Goal: Information Seeking & Learning: Learn about a topic

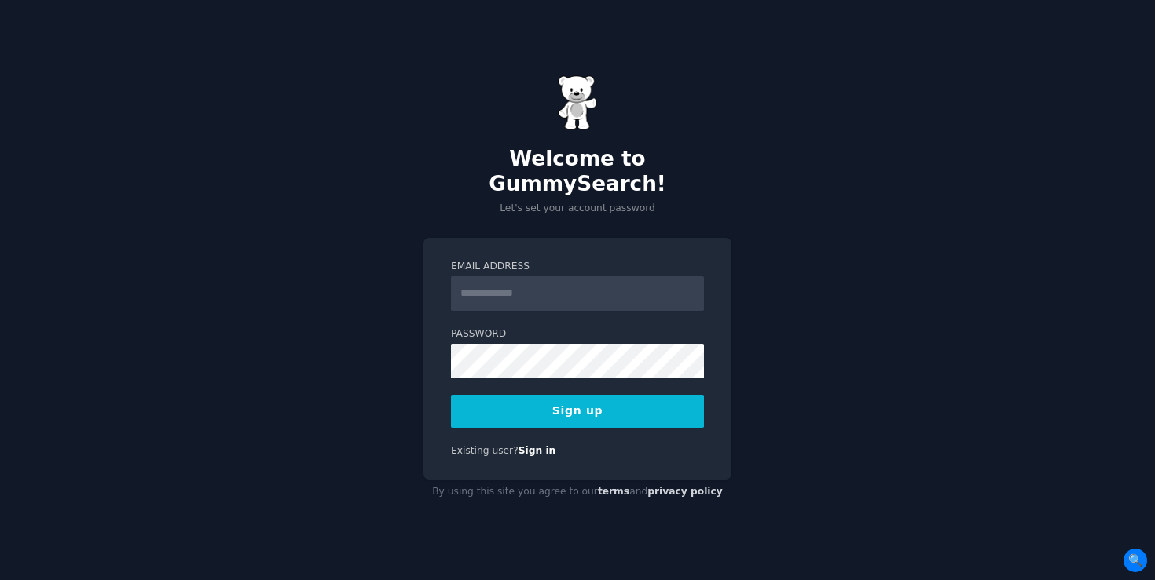
click at [525, 276] on input "Email Address" at bounding box center [577, 293] width 253 height 35
type input "**********"
click at [564, 399] on button "Sign up" at bounding box center [577, 411] width 253 height 33
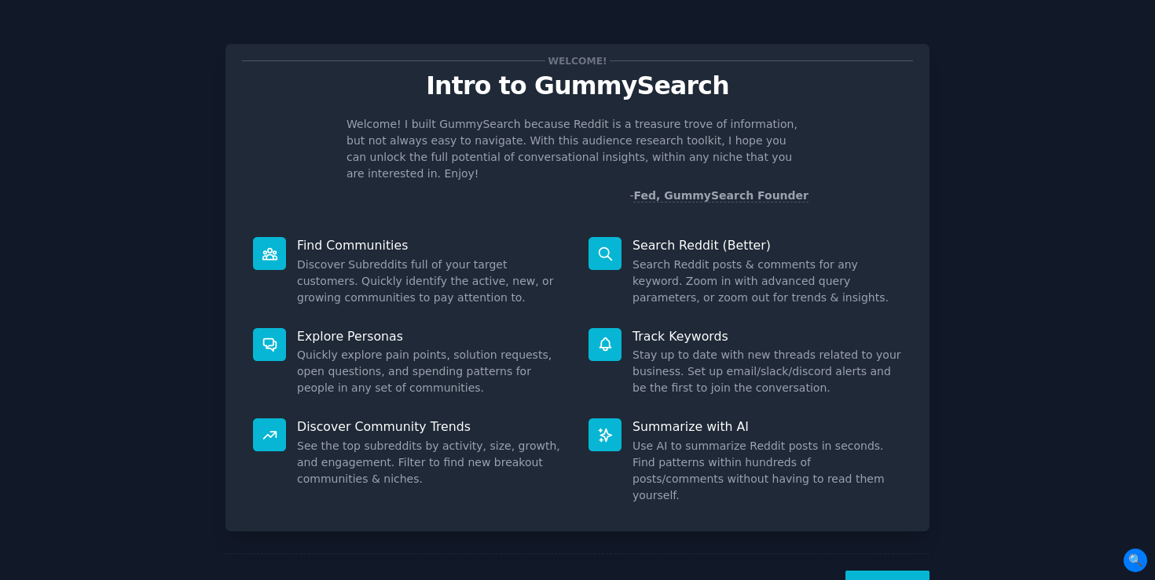
click at [887, 571] on button "Next" at bounding box center [887, 590] width 84 height 38
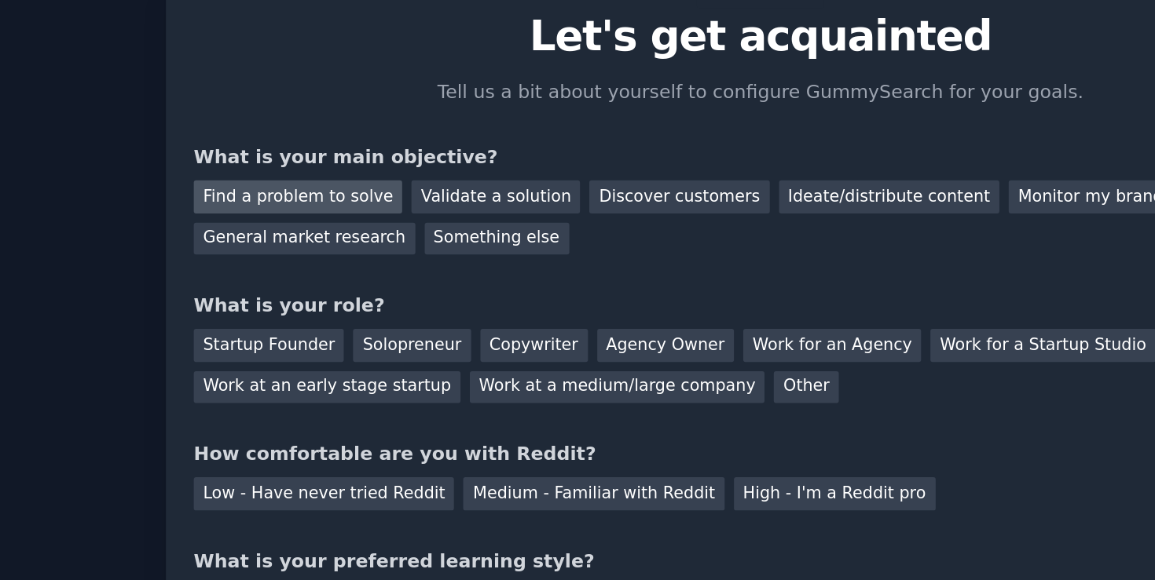
click at [310, 185] on div "Find a problem to solve" at bounding box center [303, 181] width 123 height 20
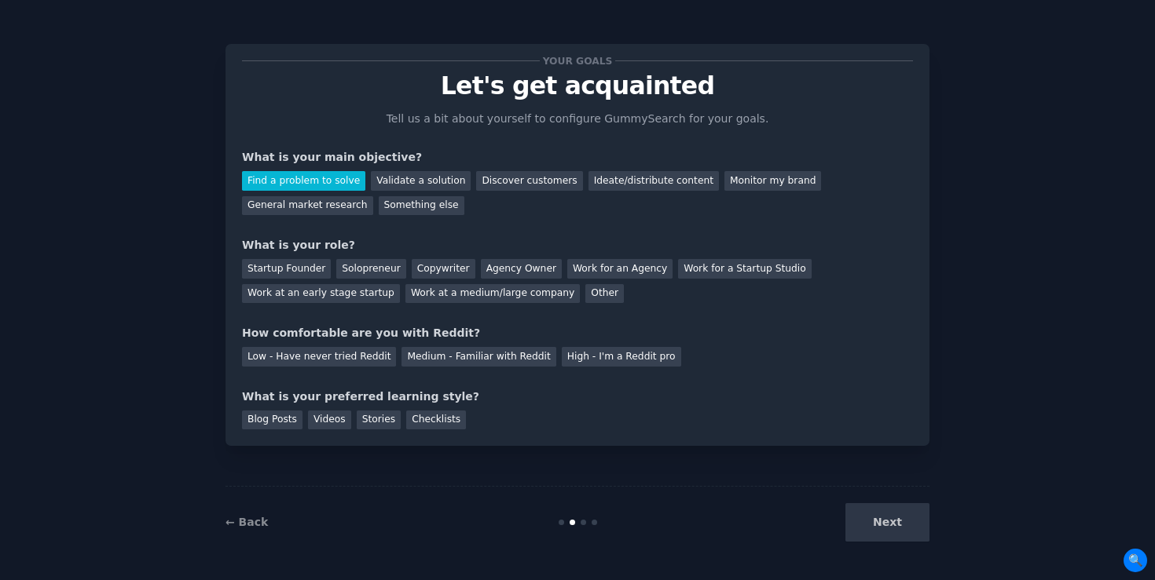
click at [432, 192] on div "Find a problem to solve Validate a solution Discover customers Ideate/distribut…" at bounding box center [577, 190] width 671 height 49
click at [430, 186] on div "Validate a solution" at bounding box center [421, 181] width 100 height 20
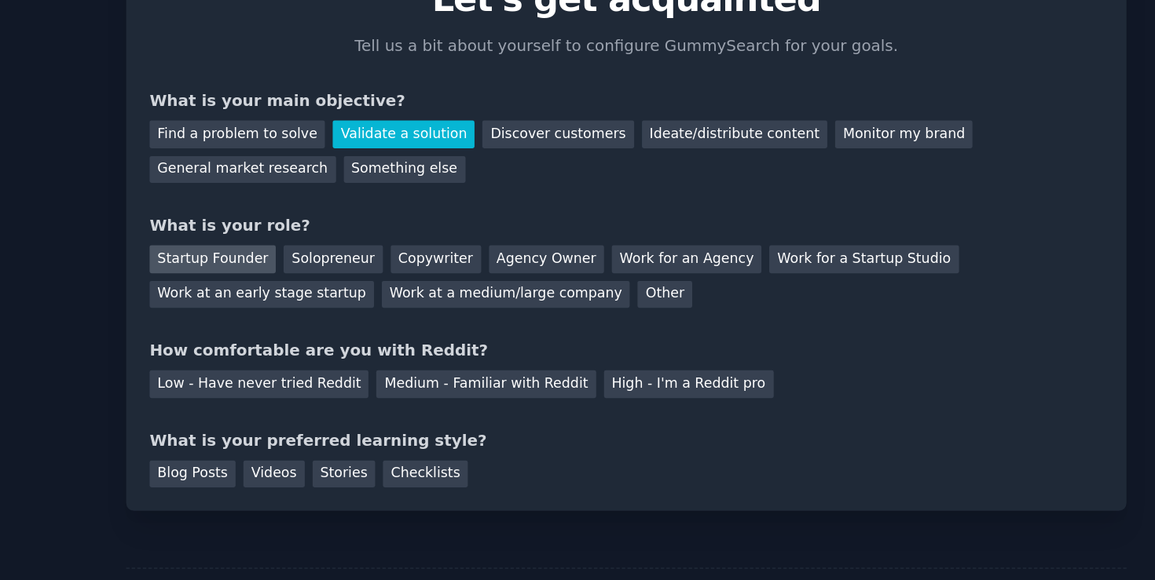
click at [303, 273] on div "Startup Founder" at bounding box center [286, 269] width 89 height 20
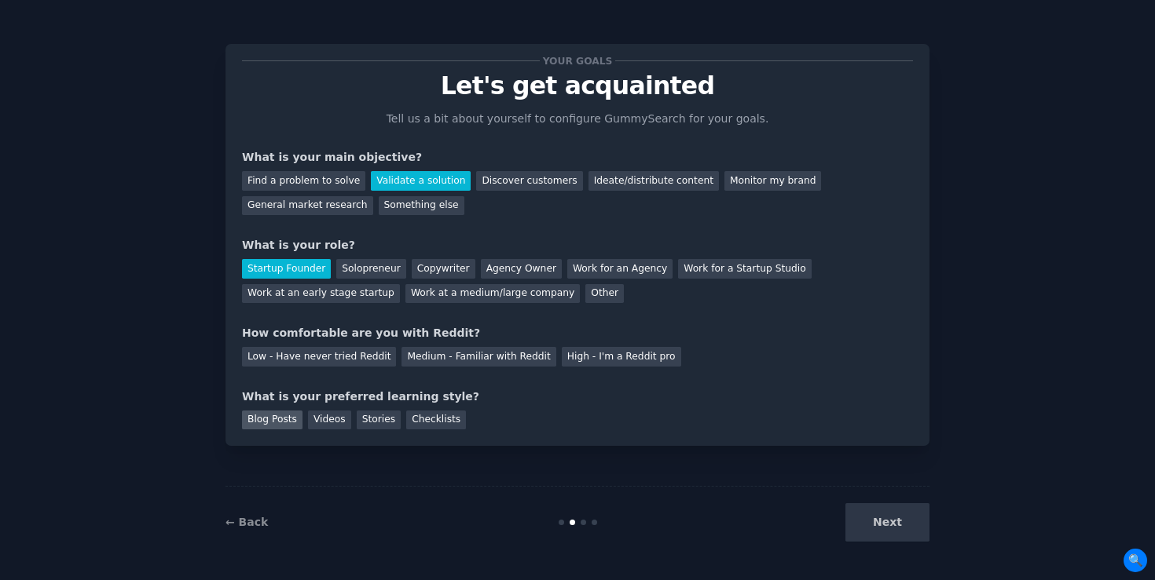
click at [280, 421] on div "Blog Posts" at bounding box center [272, 421] width 60 height 20
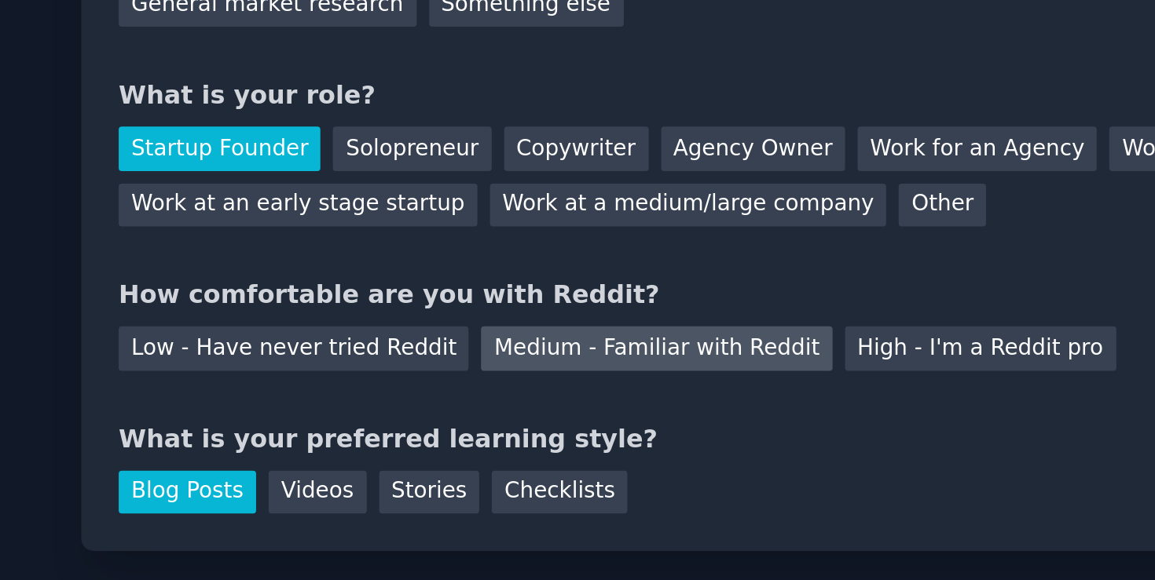
click at [419, 348] on div "Medium - Familiar with Reddit" at bounding box center [478, 357] width 154 height 20
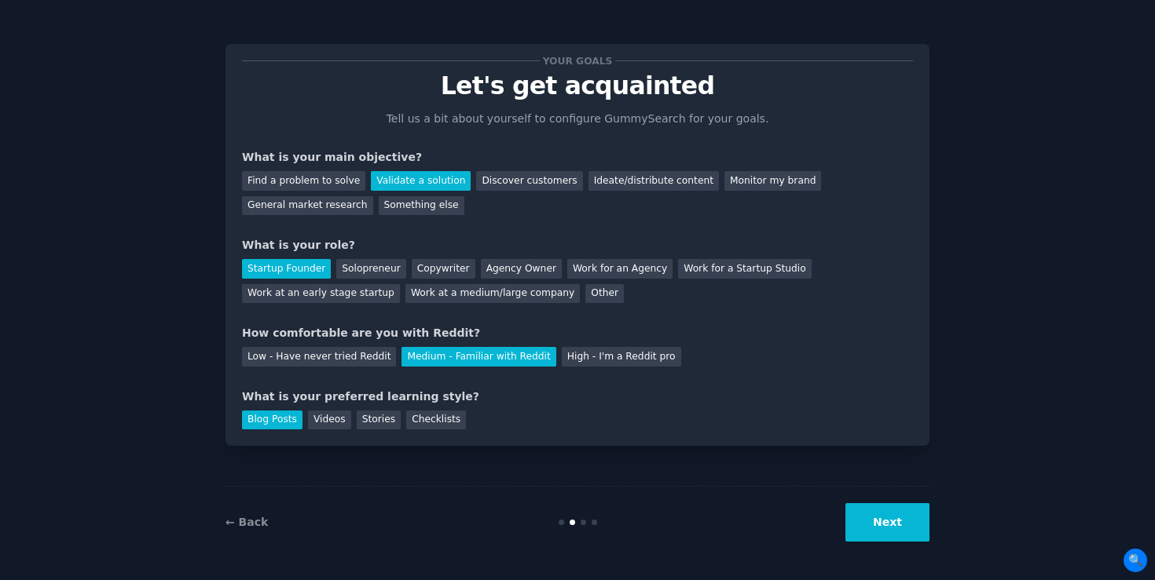
click at [884, 520] on button "Next" at bounding box center [887, 523] width 84 height 38
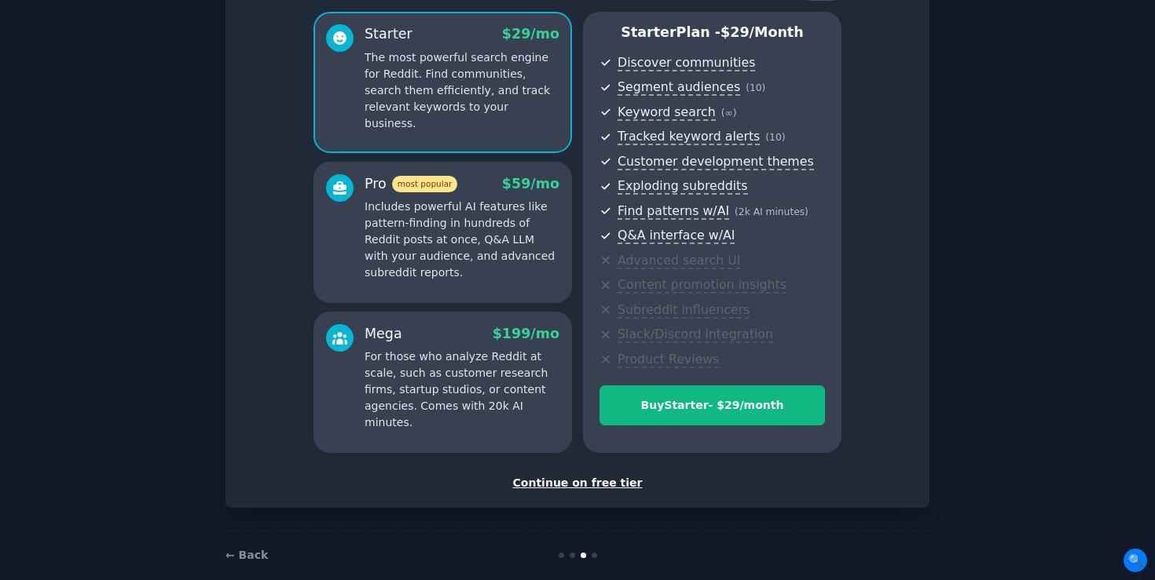
scroll to position [151, 0]
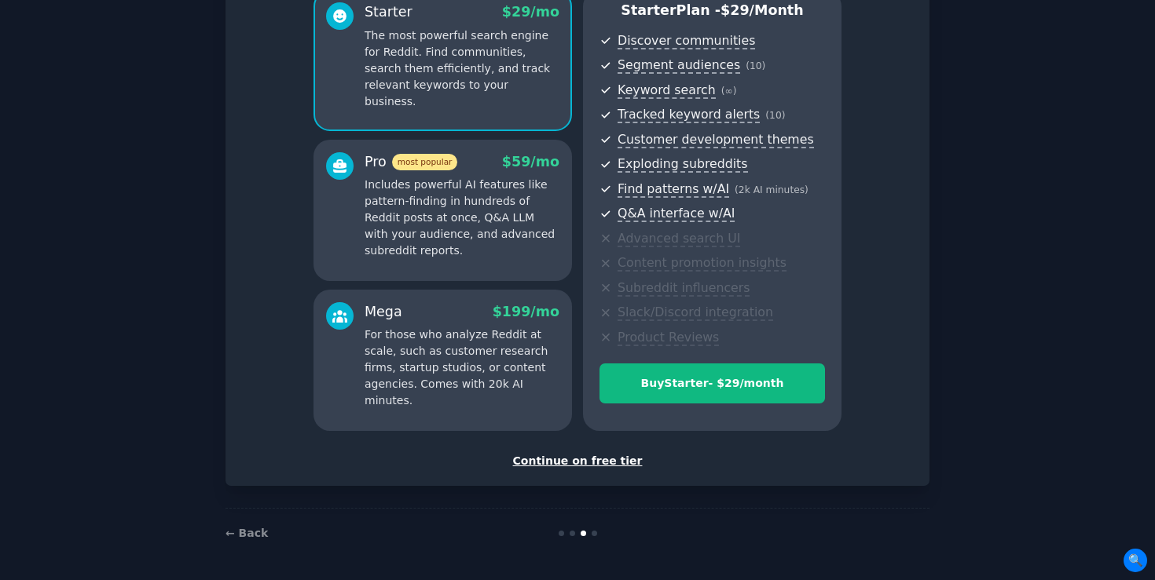
click at [563, 463] on div "Continue on free tier" at bounding box center [577, 461] width 671 height 16
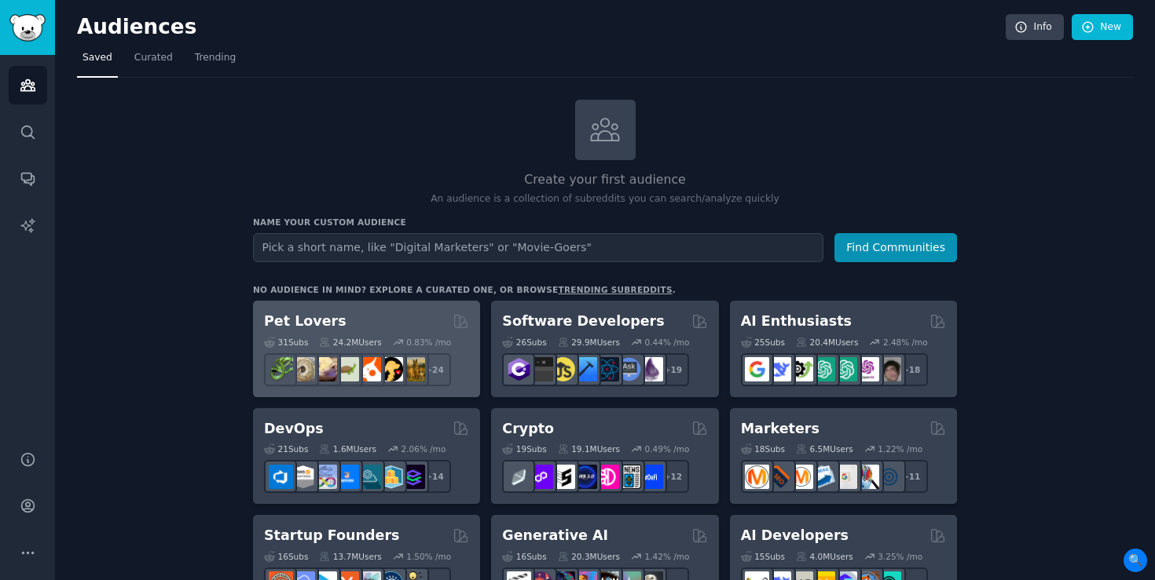
scroll to position [5, 0]
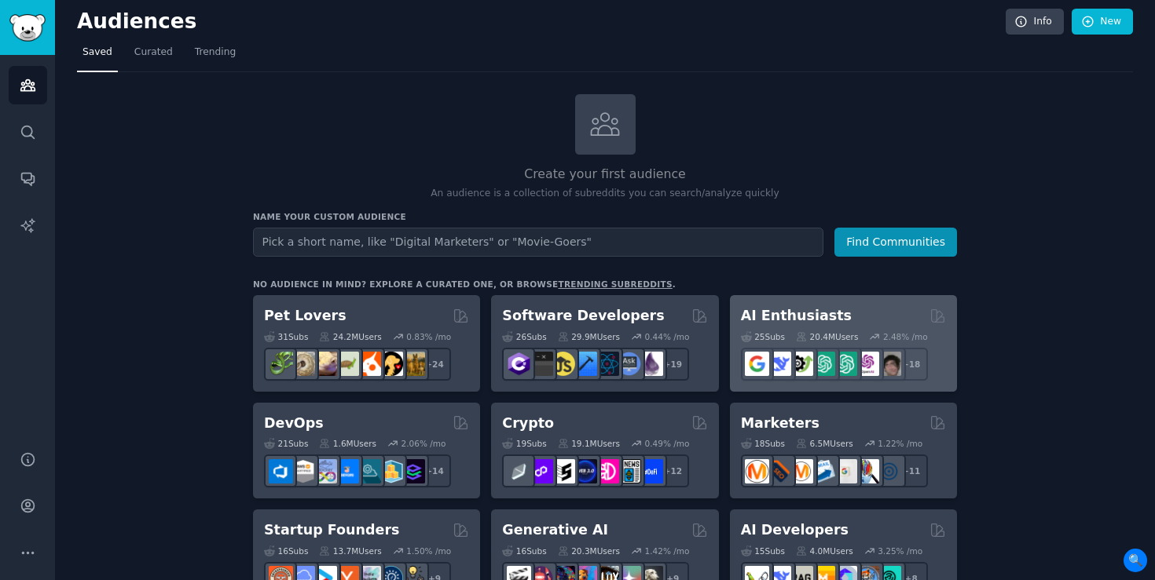
click at [867, 315] on div "AI Enthusiasts" at bounding box center [843, 316] width 205 height 20
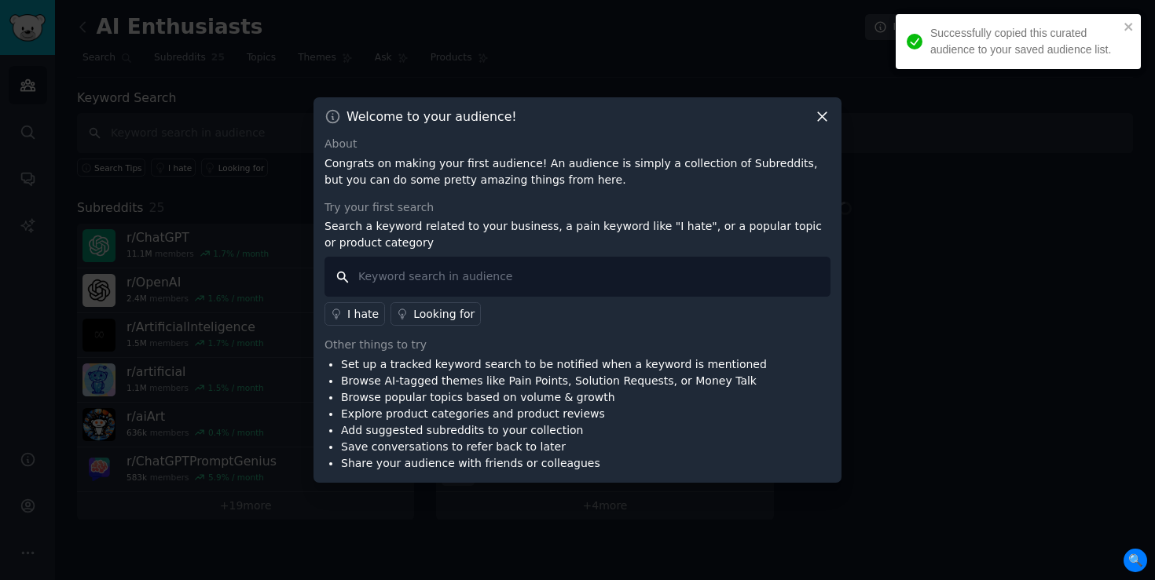
click at [426, 269] on input "text" at bounding box center [577, 277] width 506 height 40
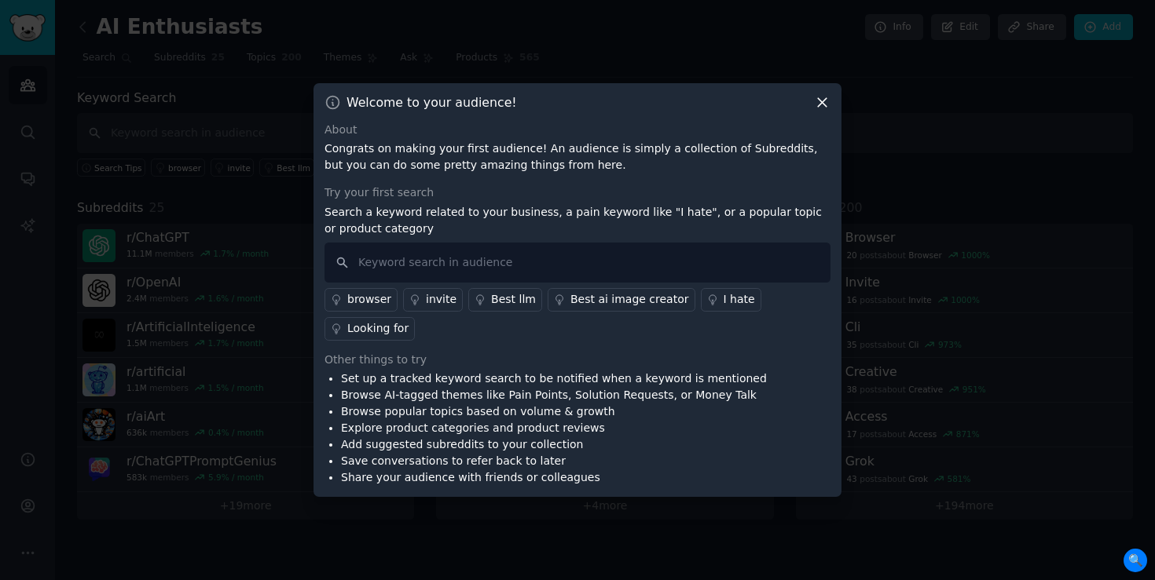
click at [820, 106] on icon at bounding box center [822, 102] width 16 height 16
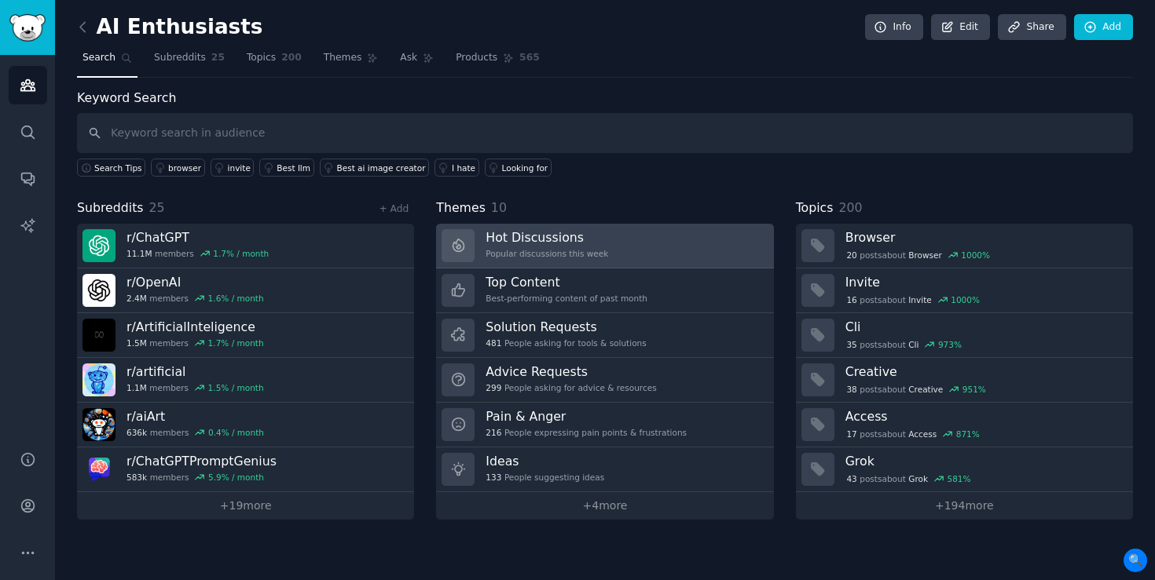
click at [559, 248] on div "Popular discussions this week" at bounding box center [546, 253] width 123 height 11
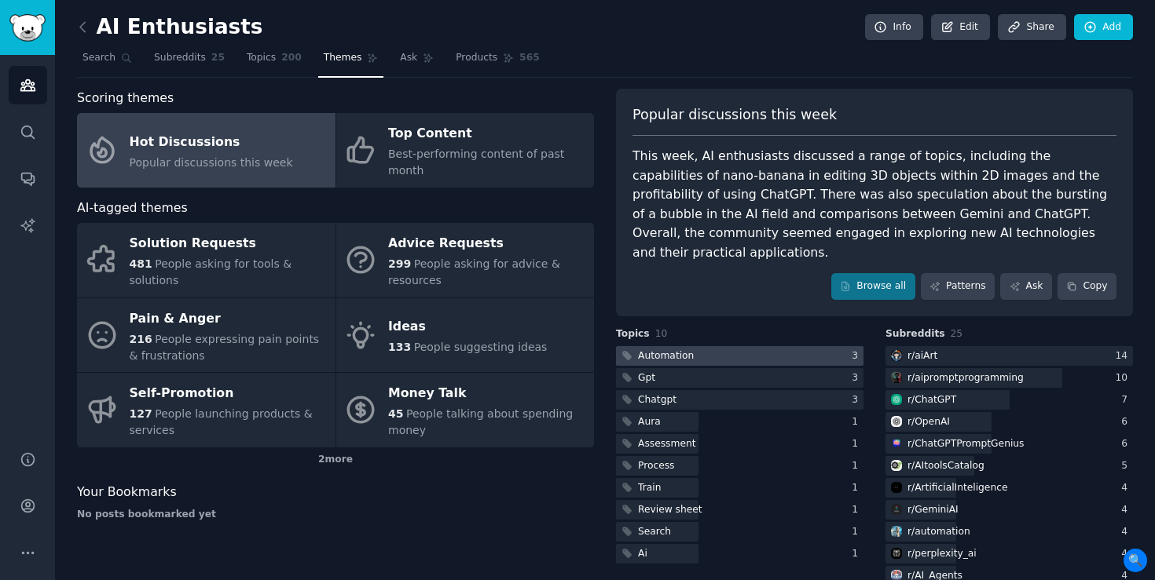
click at [772, 346] on div at bounding box center [739, 356] width 247 height 20
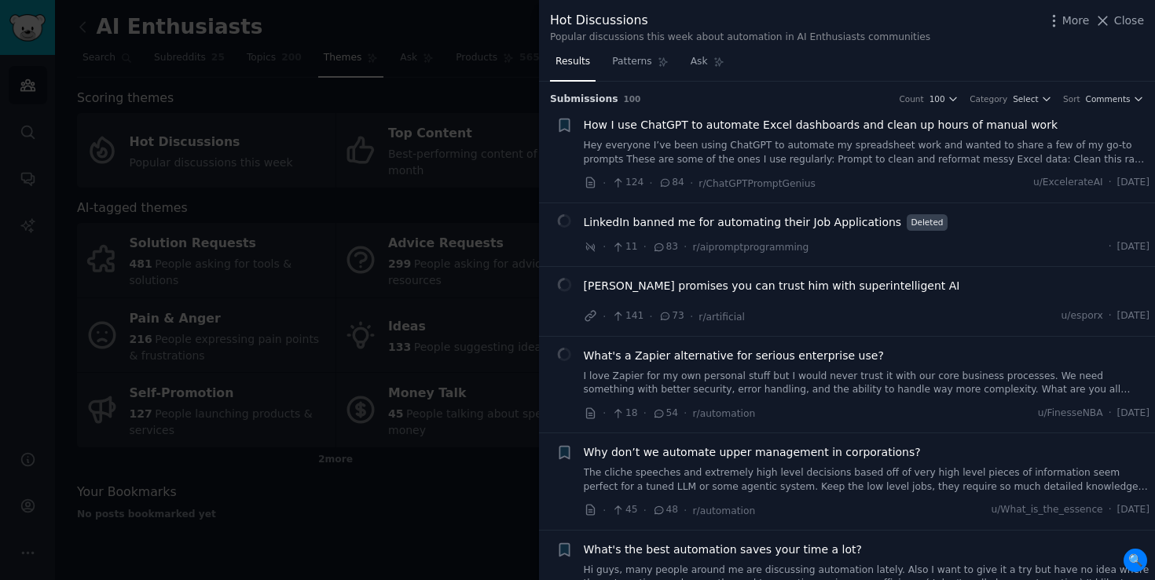
click at [331, 234] on div at bounding box center [577, 290] width 1155 height 580
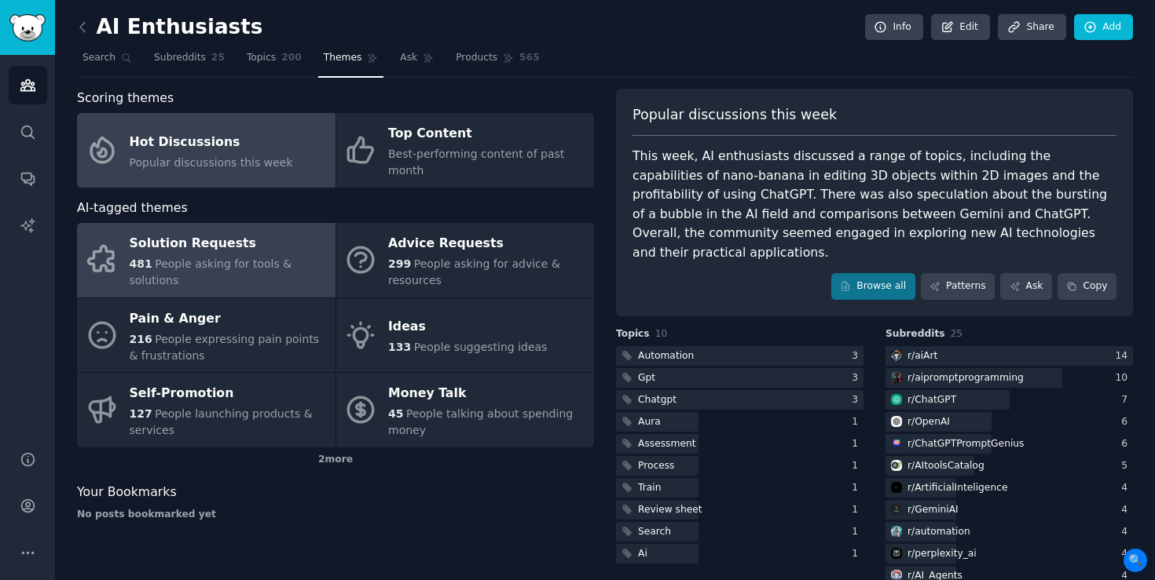
click at [251, 256] on div "481 People asking for tools & solutions" at bounding box center [229, 272] width 198 height 33
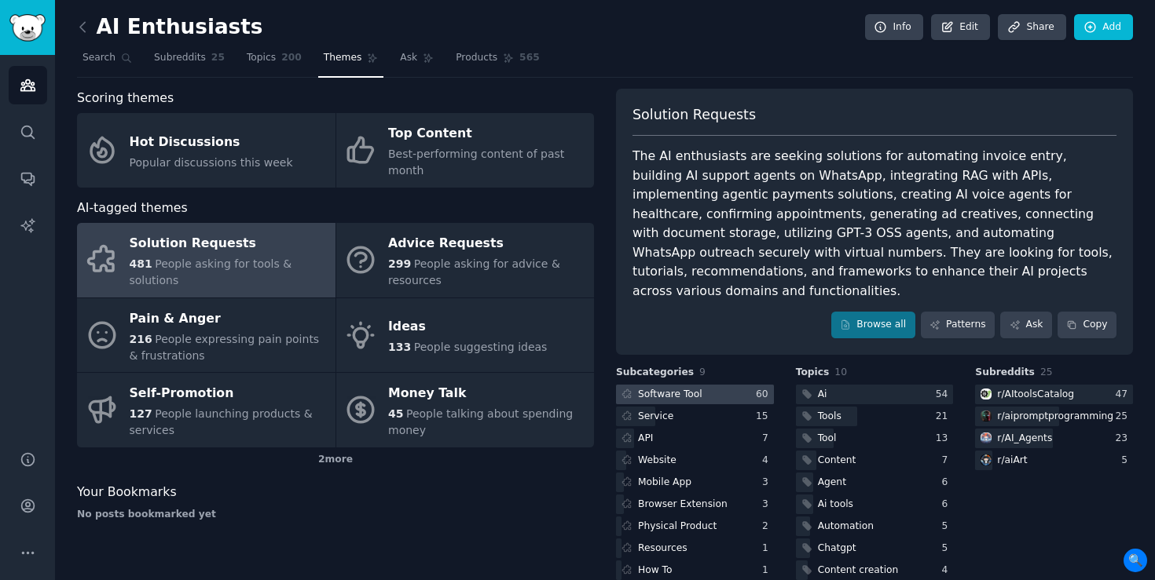
click at [701, 385] on div at bounding box center [695, 395] width 158 height 20
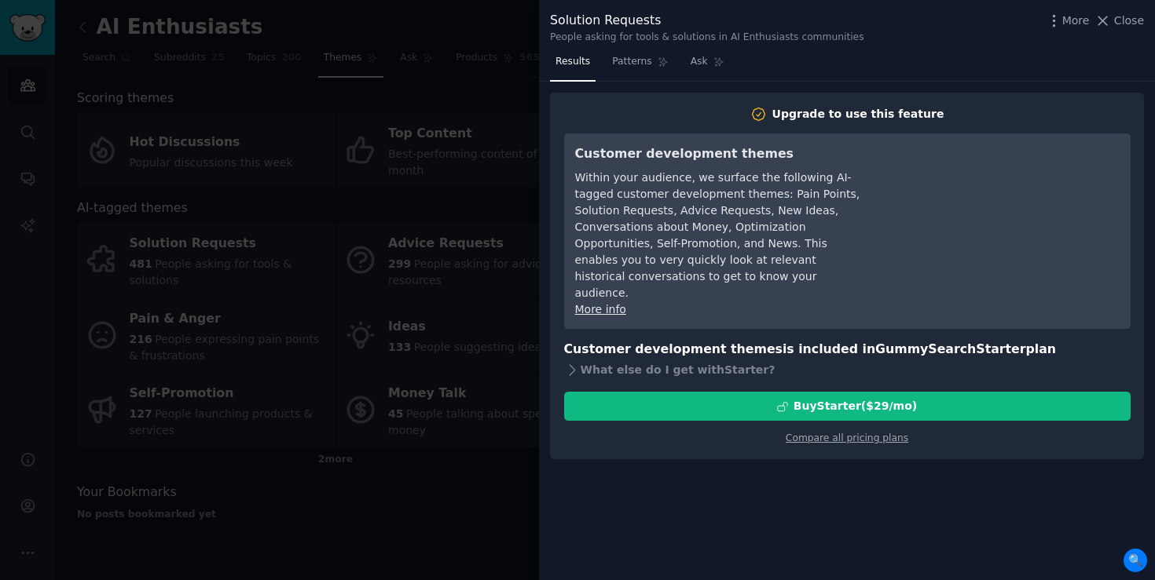
click at [478, 92] on div at bounding box center [577, 290] width 1155 height 580
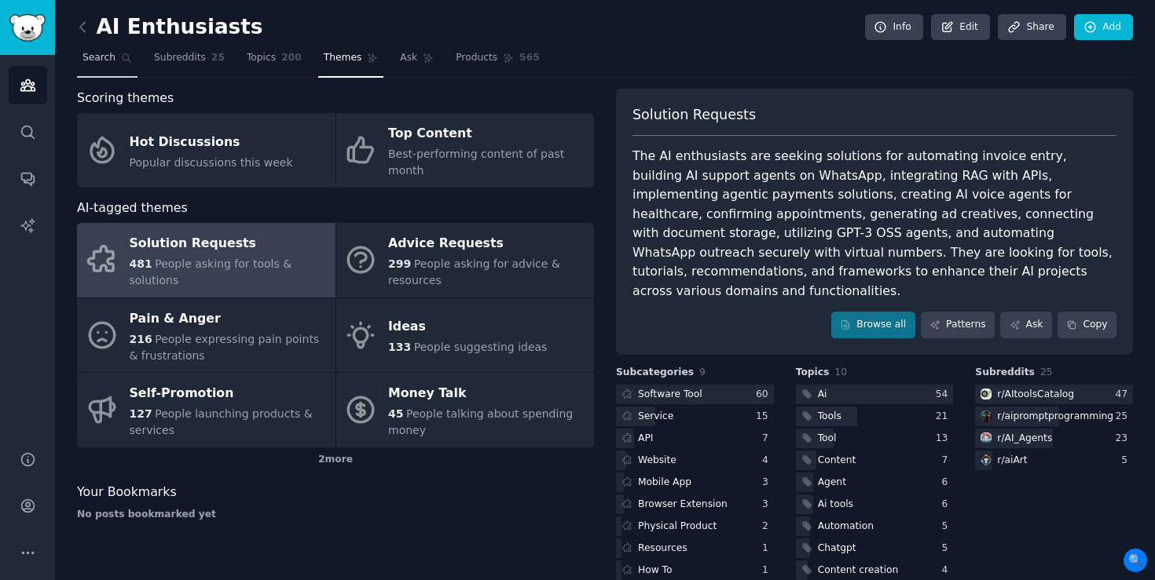
click at [95, 57] on span "Search" at bounding box center [98, 58] width 33 height 14
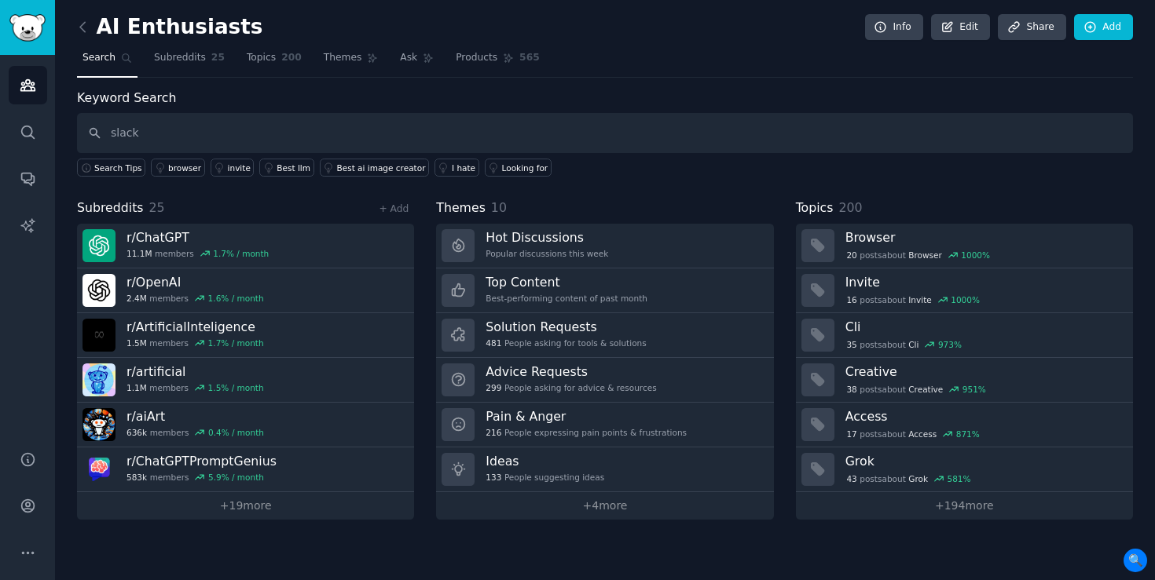
type input "slack"
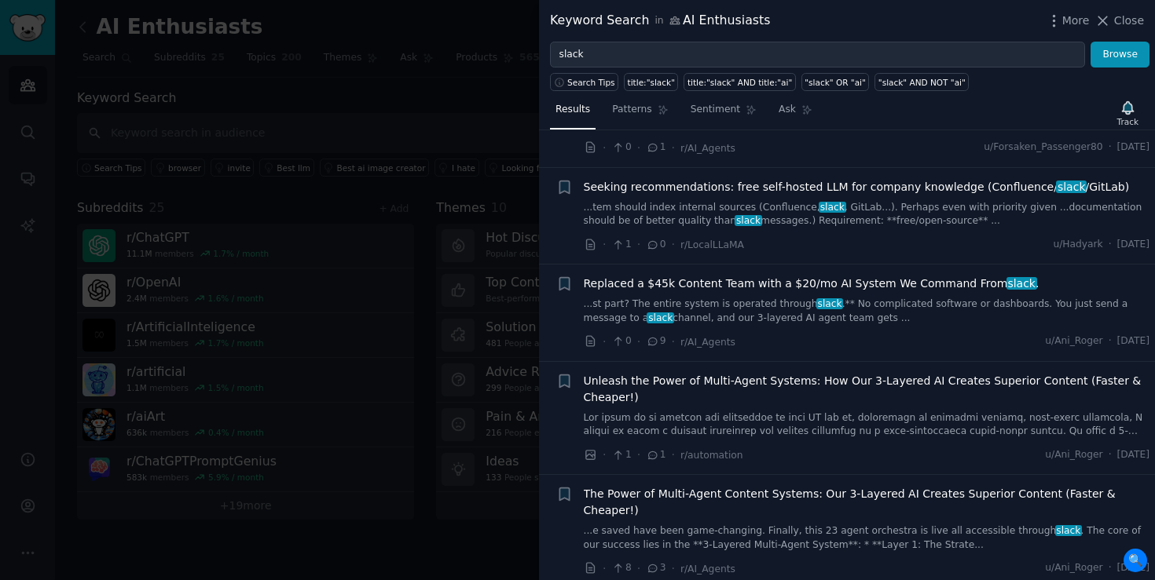
scroll to position [461, 0]
click at [327, 269] on div at bounding box center [577, 290] width 1155 height 580
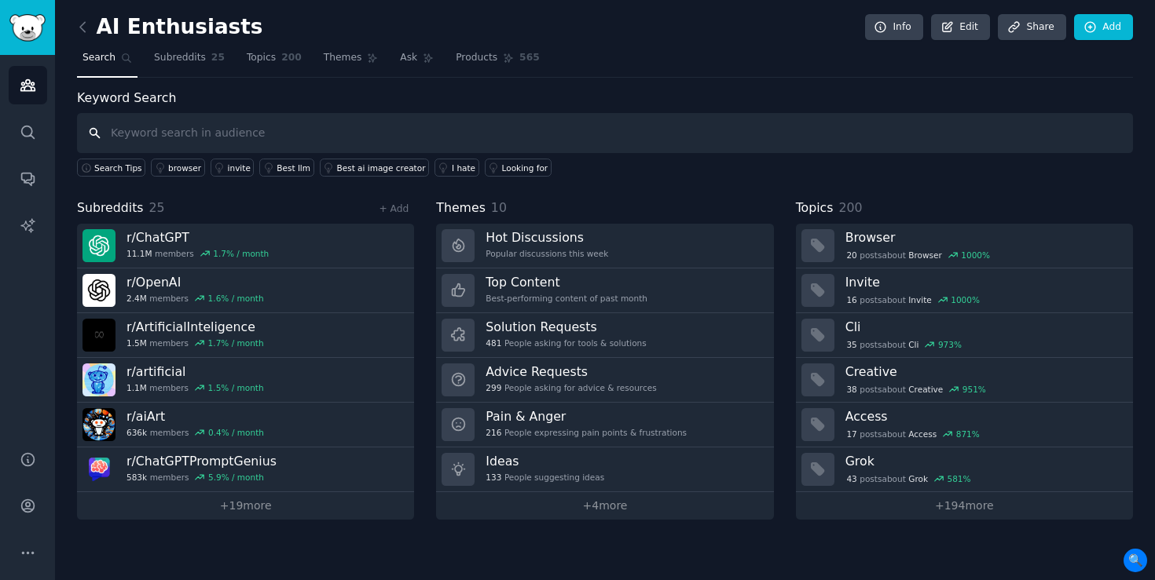
click at [160, 144] on input "text" at bounding box center [605, 133] width 1056 height 40
type input "B"
type input "Slack assistant"
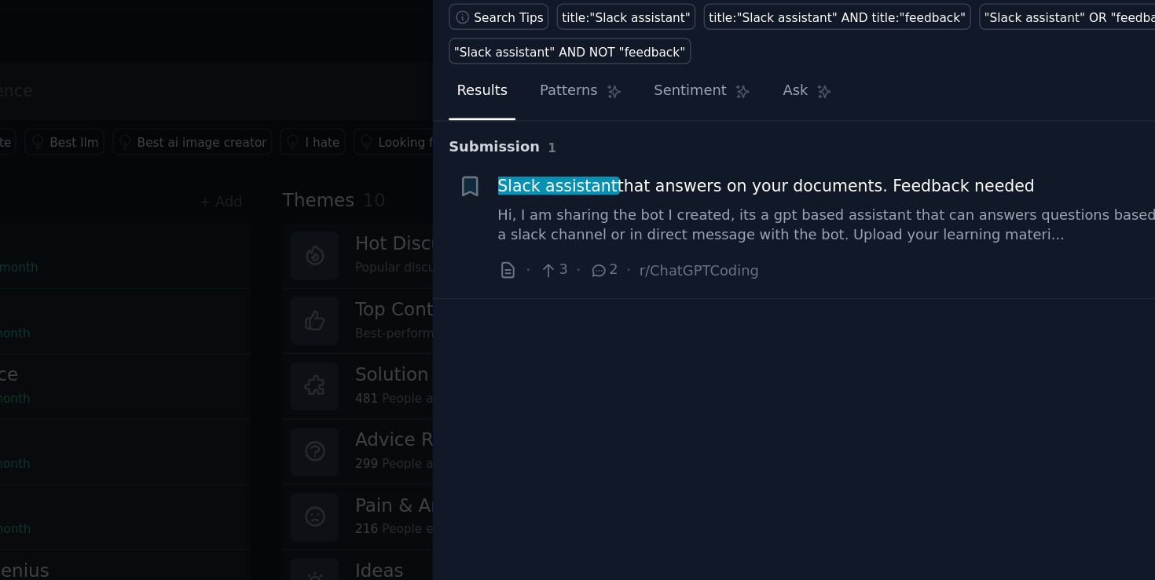
click at [818, 199] on span "Slack assistant that answers on your documents. Feedback needed" at bounding box center [768, 198] width 368 height 16
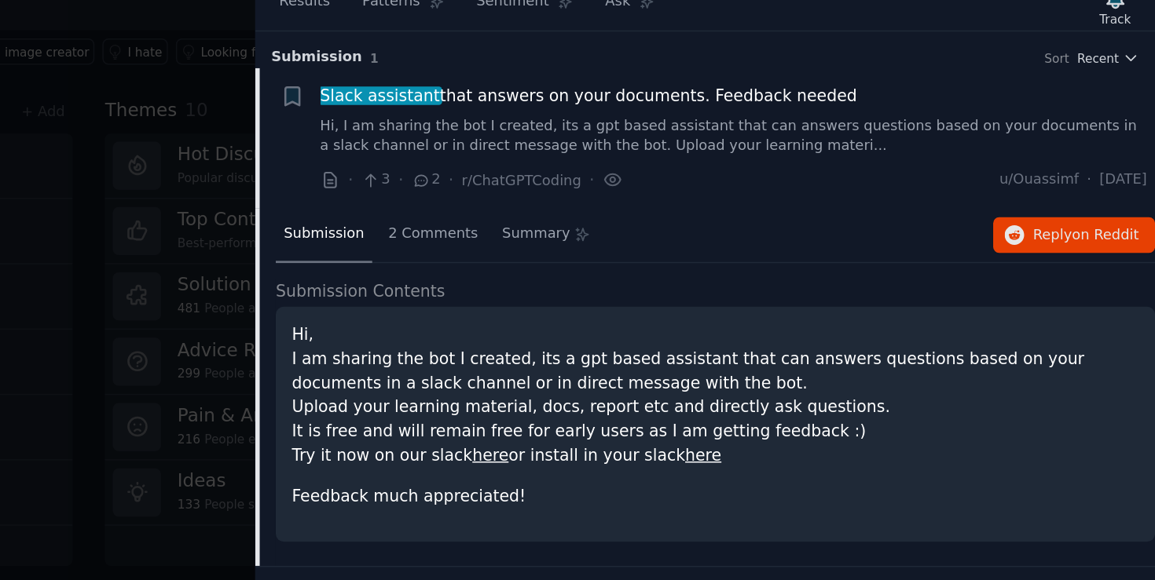
click at [660, 256] on span "2" at bounding box center [656, 256] width 20 height 14
click at [653, 256] on icon at bounding box center [653, 256] width 14 height 11
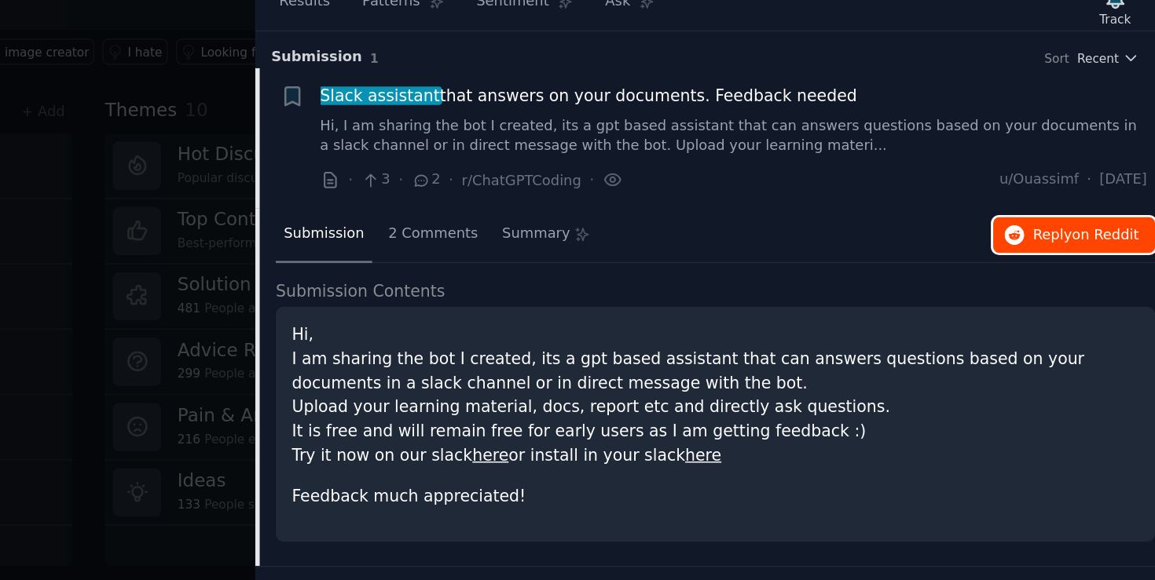
click at [1115, 294] on span "on Reddit" at bounding box center [1121, 292] width 46 height 11
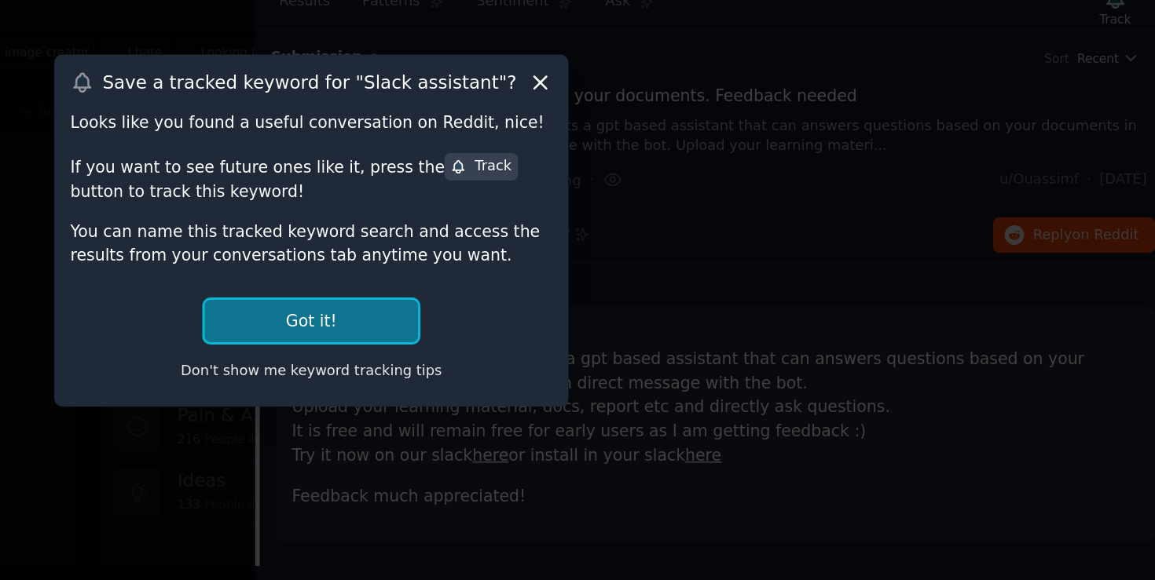
click at [605, 346] on button "Got it!" at bounding box center [577, 352] width 146 height 29
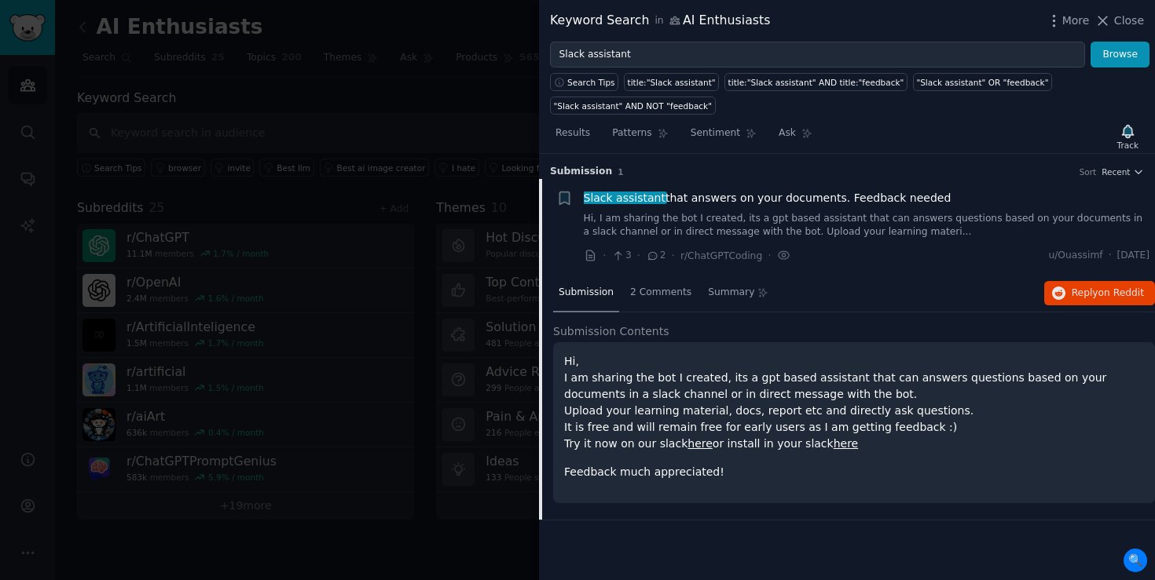
click at [118, 324] on div at bounding box center [577, 290] width 1155 height 580
